Goal: Task Accomplishment & Management: Use online tool/utility

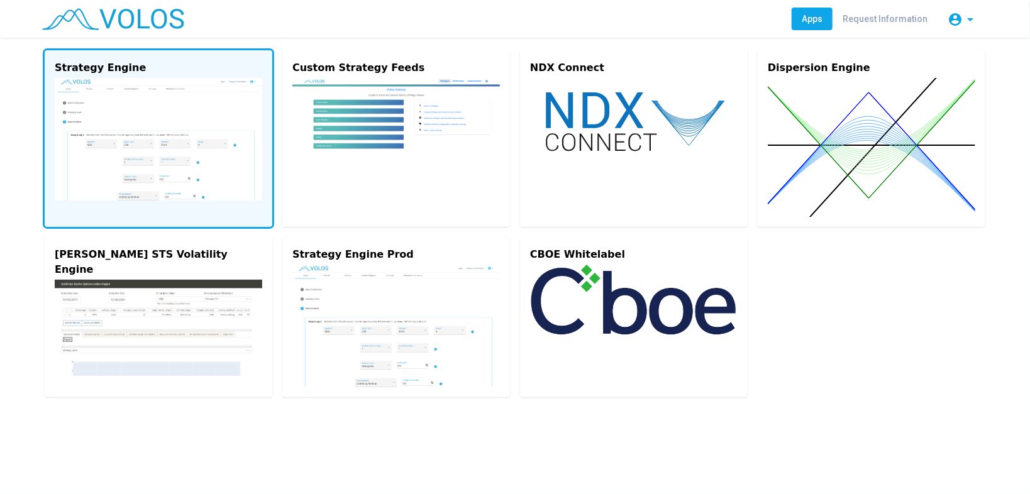
click at [108, 147] on img at bounding box center [159, 139] width 208 height 123
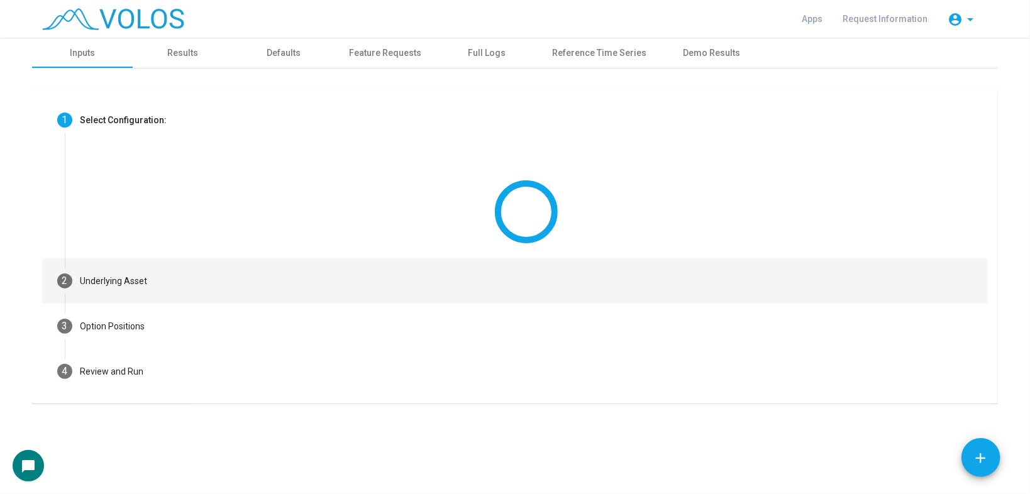
click at [279, 284] on mat-step-header "2 Underlying Asset" at bounding box center [515, 281] width 946 height 45
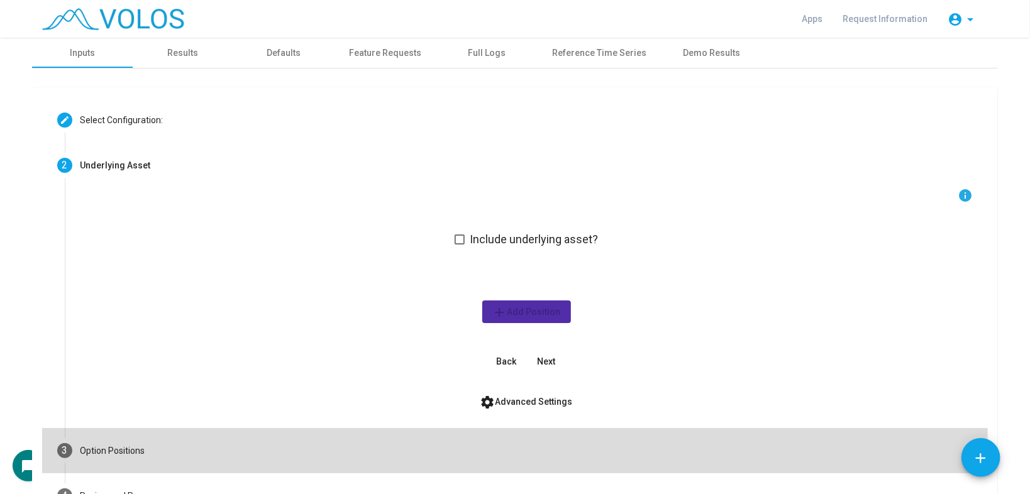
click at [304, 440] on mat-step-header "3 Option Positions" at bounding box center [515, 450] width 946 height 45
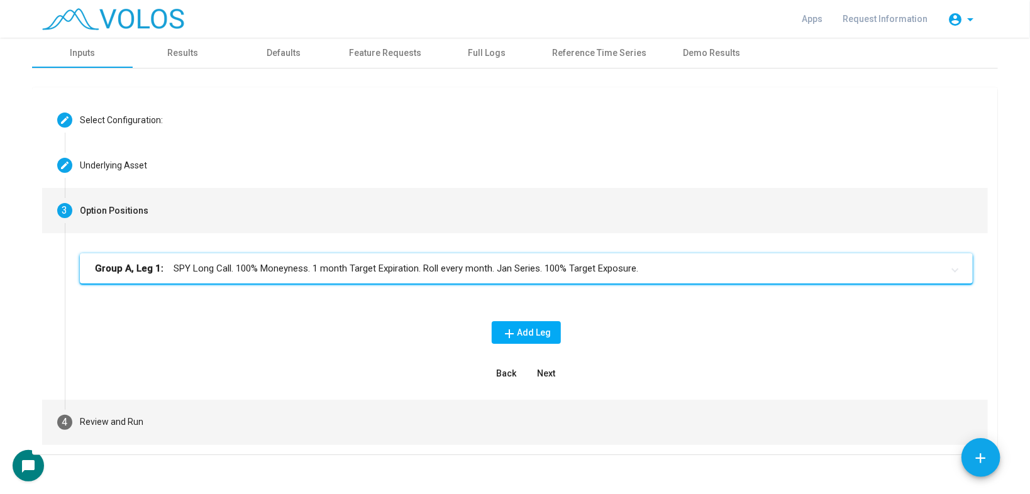
scroll to position [10, 0]
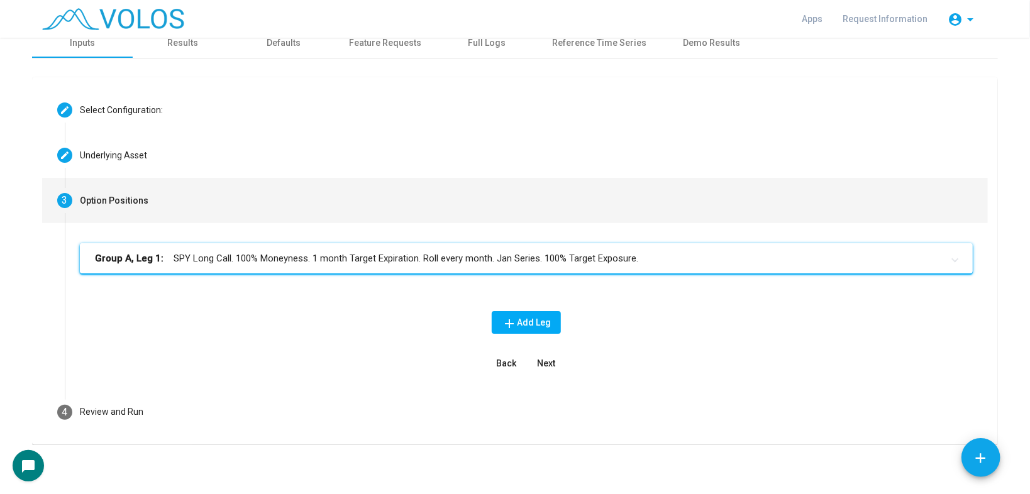
click at [391, 255] on mat-panel-title "Group A, Leg 1: SPY Long Call. 100% Moneyness. 1 month Target Expiration. Roll …" at bounding box center [519, 259] width 848 height 14
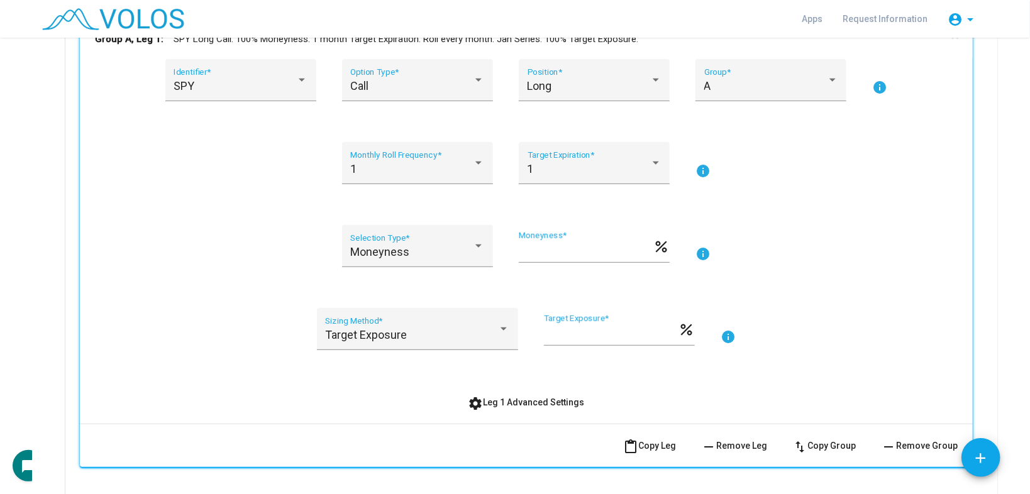
scroll to position [262, 0]
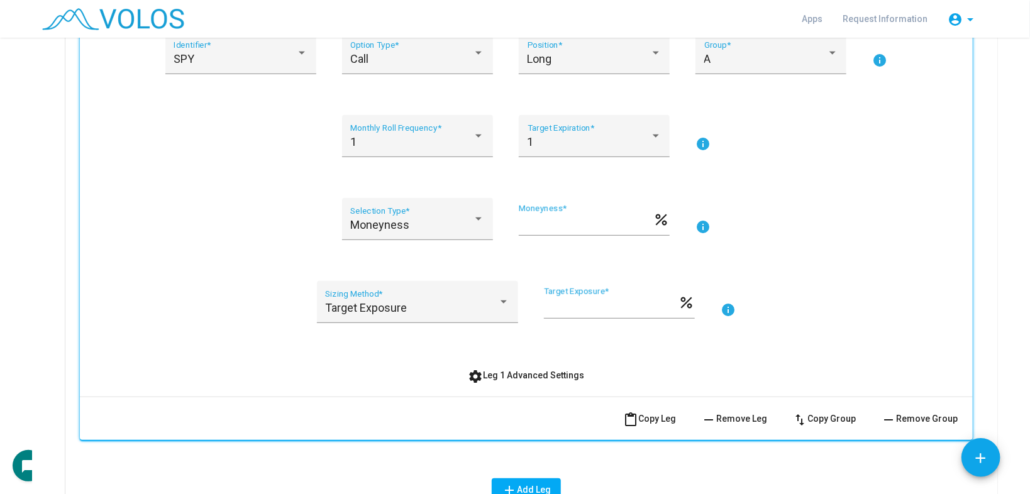
click at [721, 306] on mat-icon "info" at bounding box center [728, 310] width 15 height 15
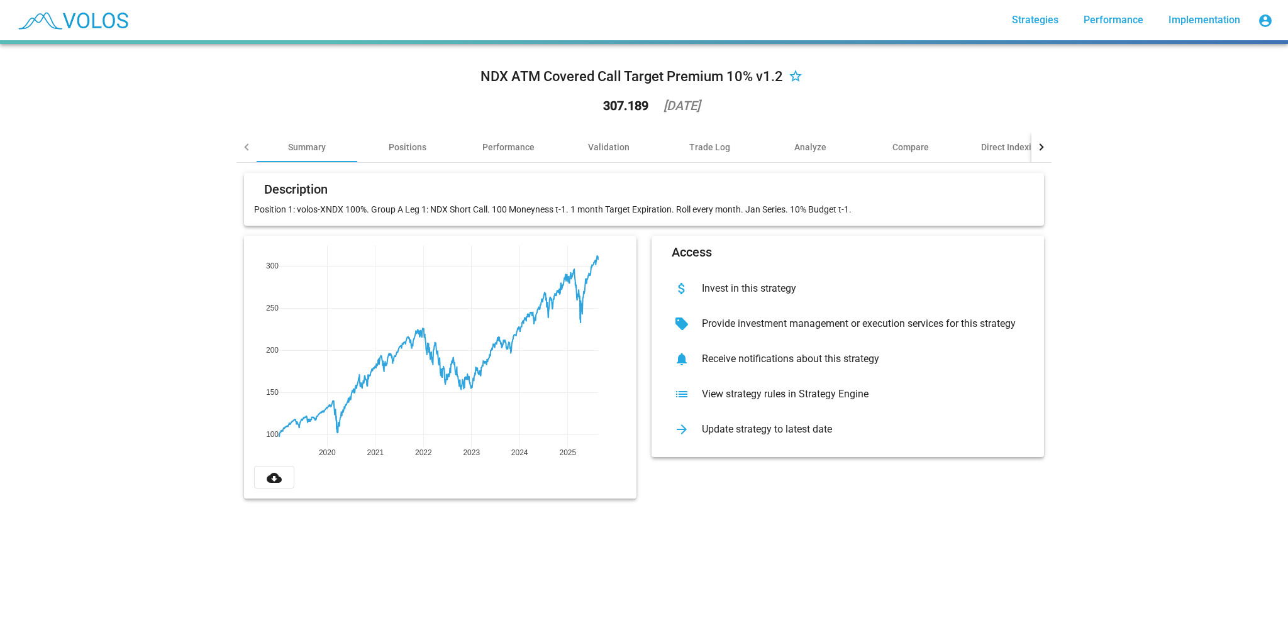
click at [754, 386] on div "list View strategy rules in Strategy Engine" at bounding box center [848, 394] width 372 height 35
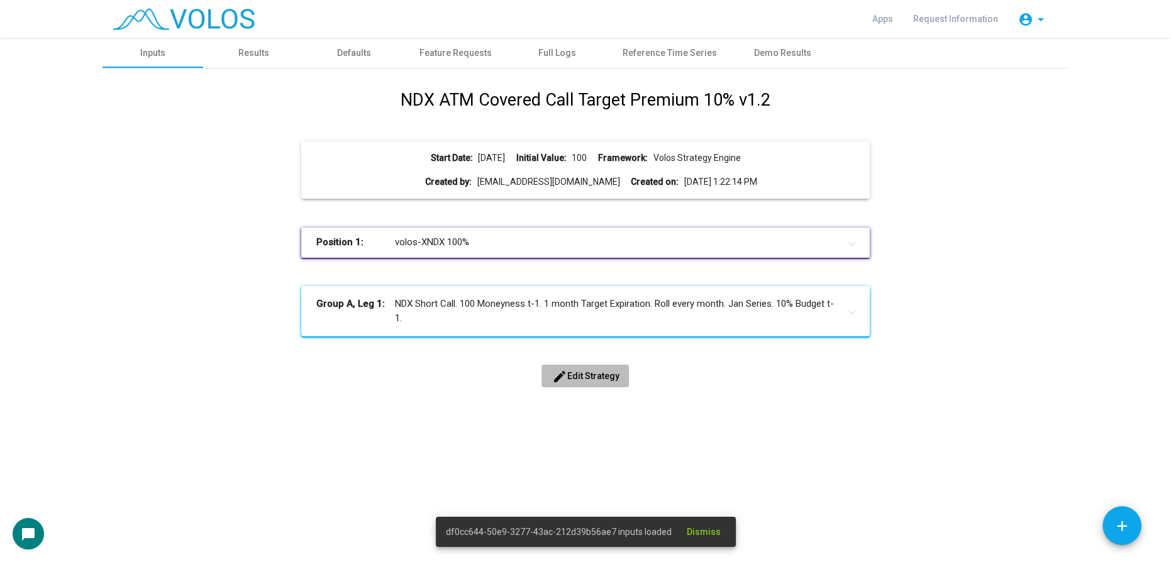
click at [589, 374] on span "edit Edit Strategy" at bounding box center [585, 376] width 67 height 10
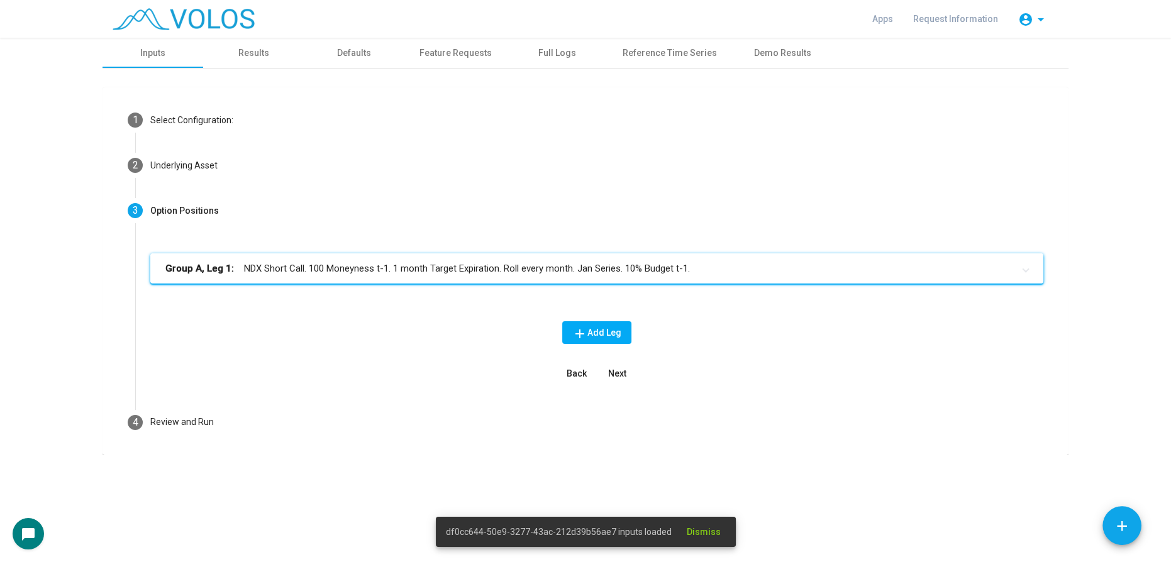
click at [543, 274] on mat-panel-title "Group A, Leg 1: NDX Short Call. 100 Moneyness t-1. 1 month Target Expiration. R…" at bounding box center [589, 269] width 848 height 14
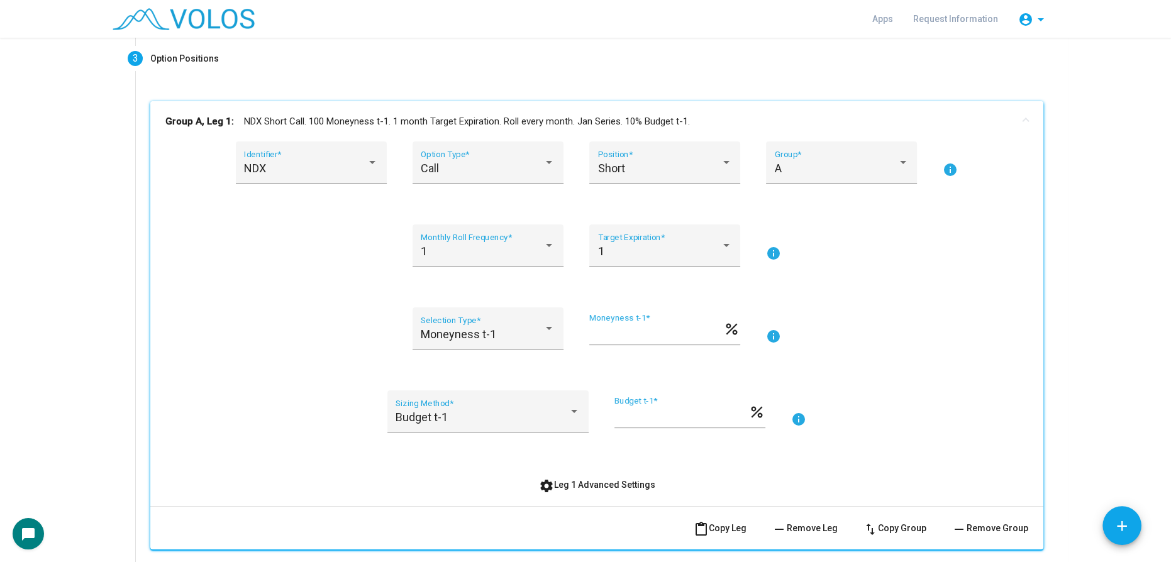
scroll to position [171, 0]
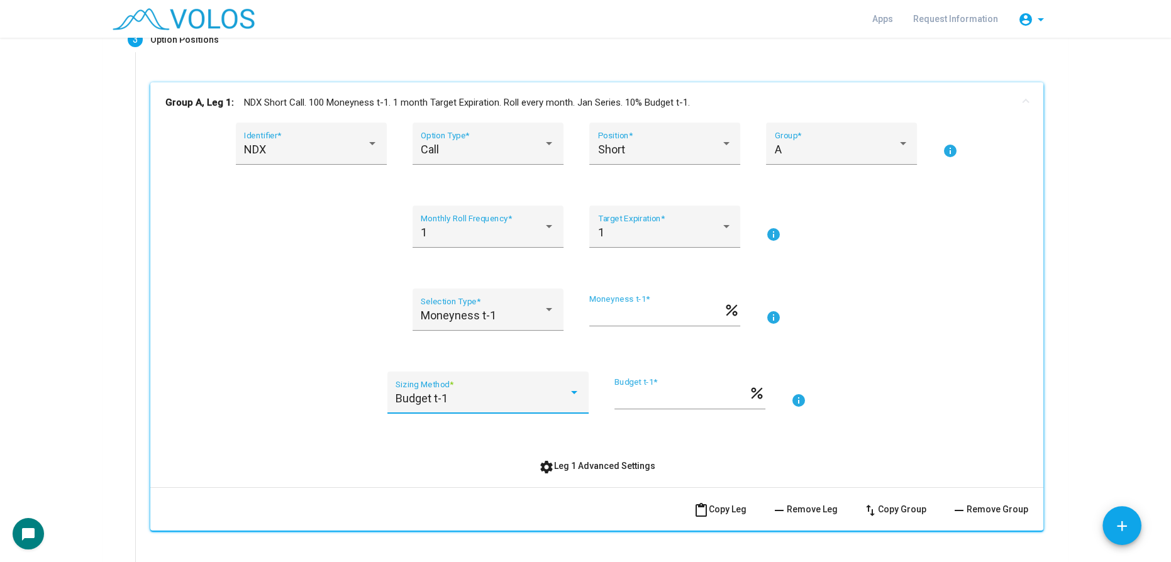
click at [520, 399] on div "Budget t-1" at bounding box center [482, 399] width 173 height 13
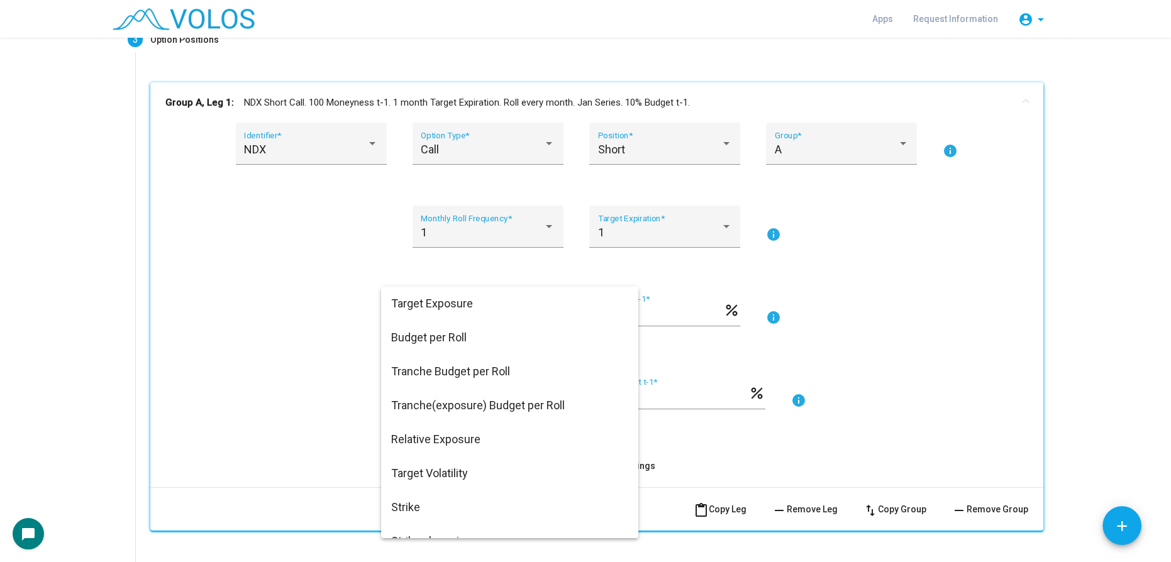
scroll to position [666, 0]
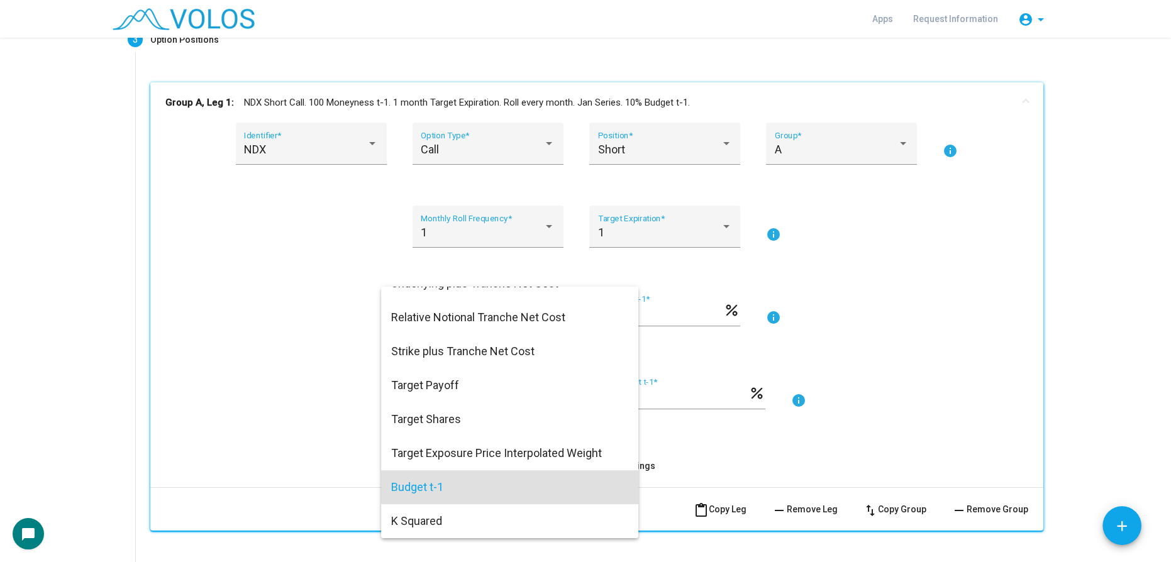
click at [820, 400] on div at bounding box center [585, 281] width 1171 height 562
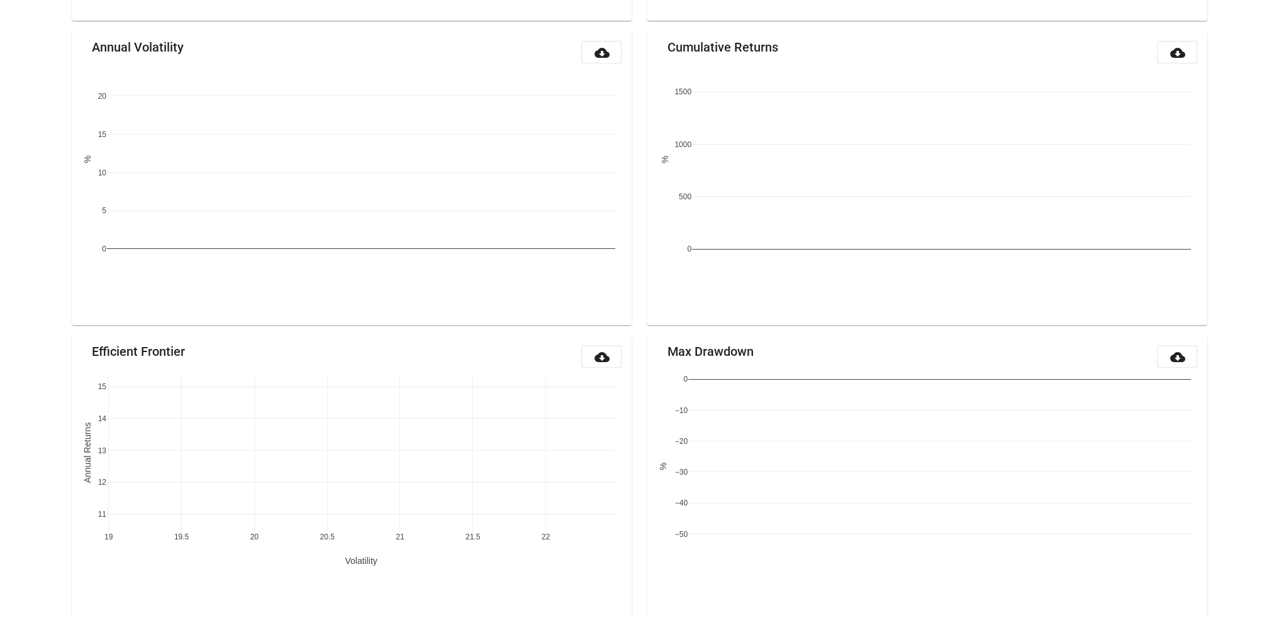
scroll to position [1319, 0]
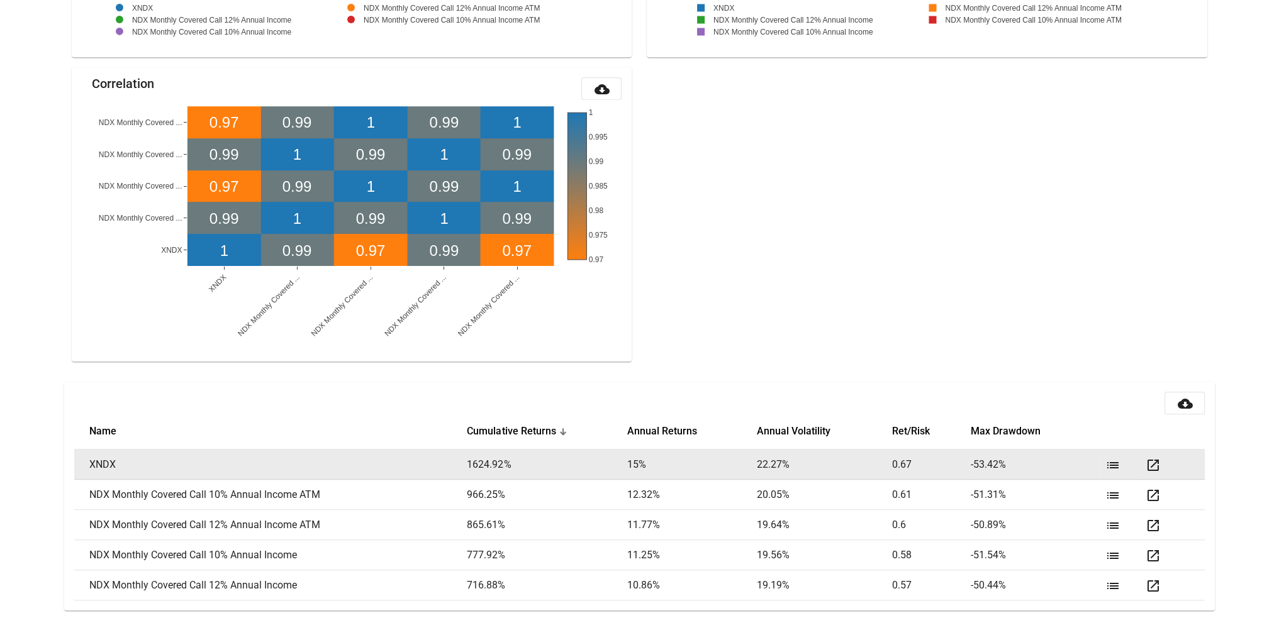
click at [1115, 466] on mat-icon "list" at bounding box center [1112, 465] width 15 height 15
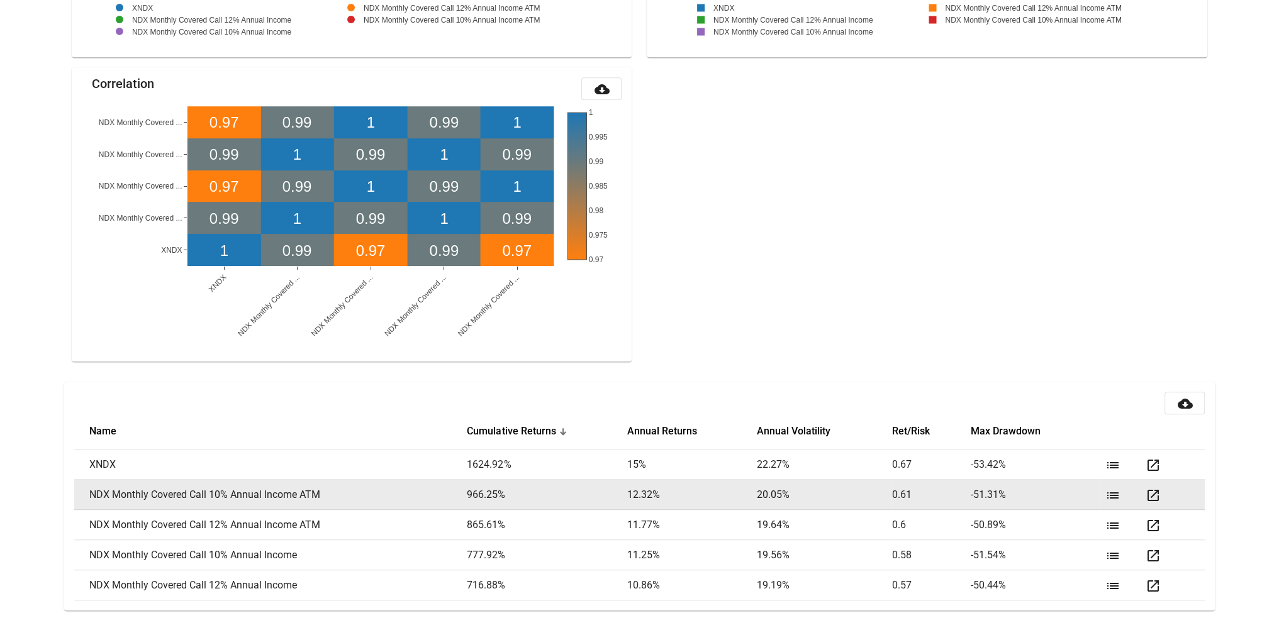
click at [1107, 494] on mat-icon "list" at bounding box center [1112, 495] width 15 height 15
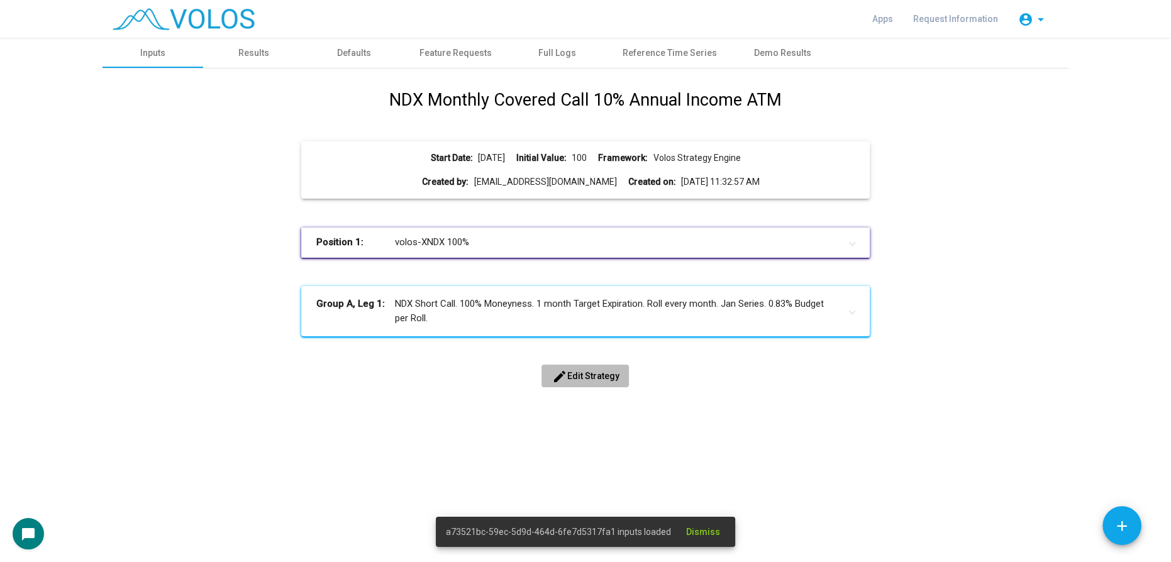
click at [577, 369] on button "edit Edit Strategy" at bounding box center [585, 376] width 87 height 23
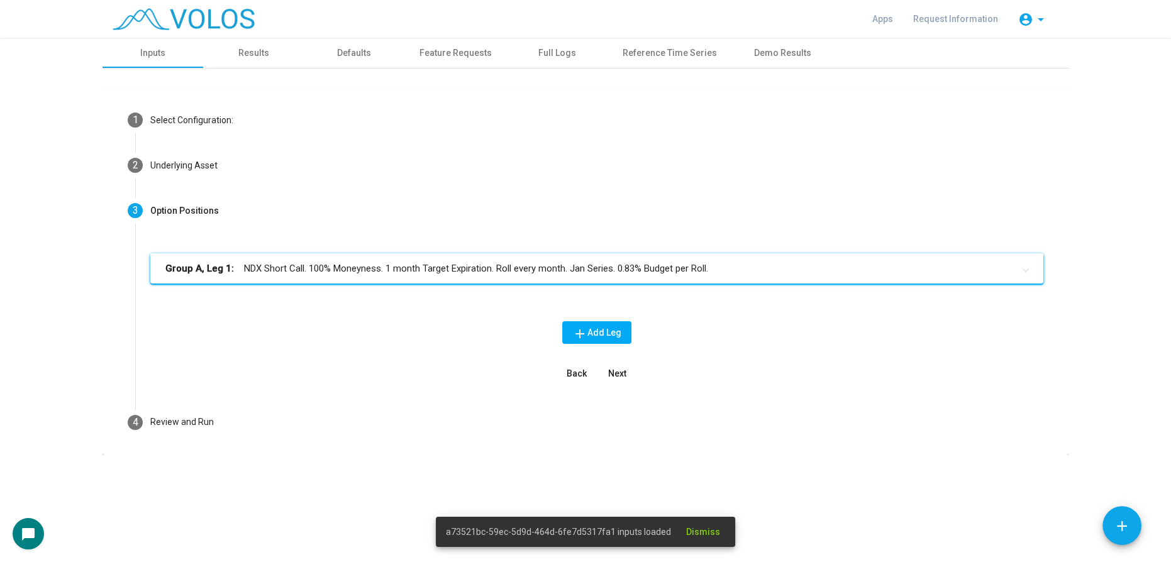
click at [601, 269] on mat-panel-title "Group A, Leg 1: NDX Short Call. 100% Moneyness. 1 month Target Expiration. Roll…" at bounding box center [589, 269] width 848 height 14
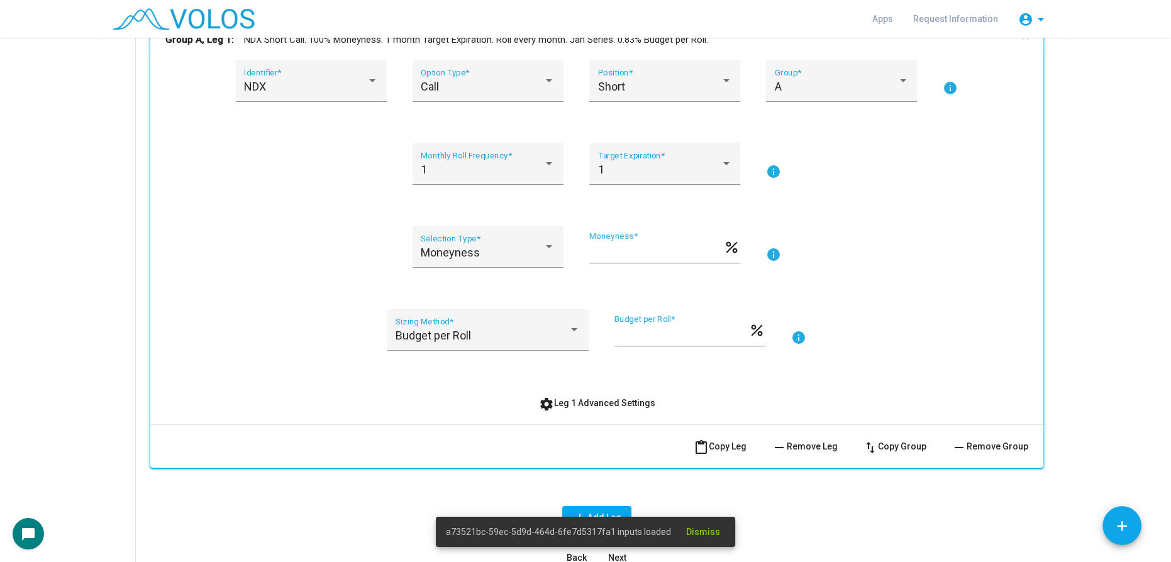
scroll to position [286, 0]
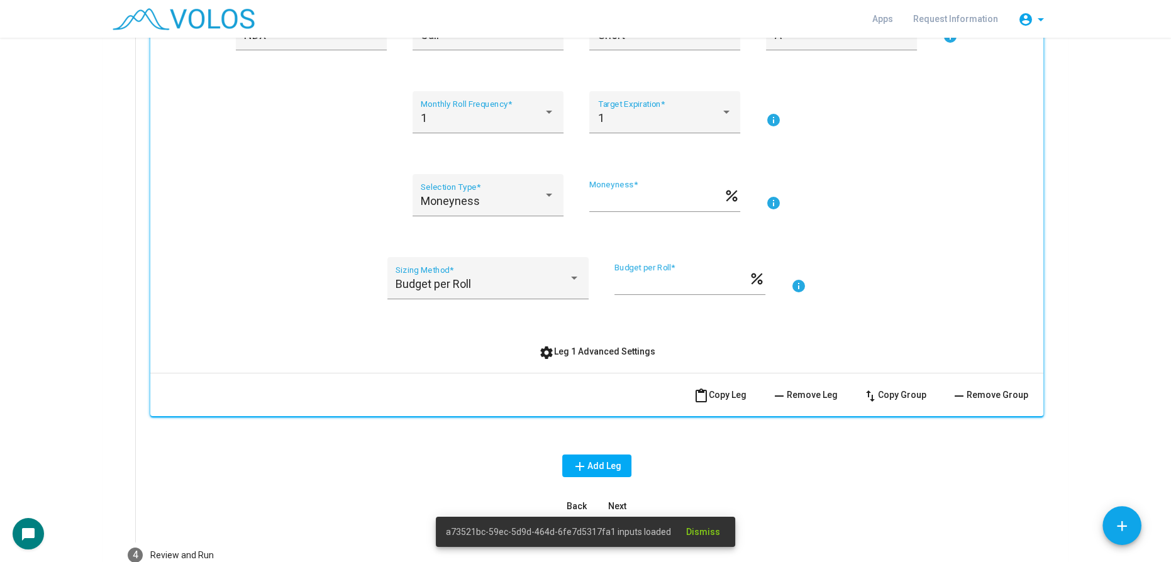
click at [792, 284] on mat-icon "info" at bounding box center [798, 286] width 15 height 15
